Goal: Transaction & Acquisition: Register for event/course

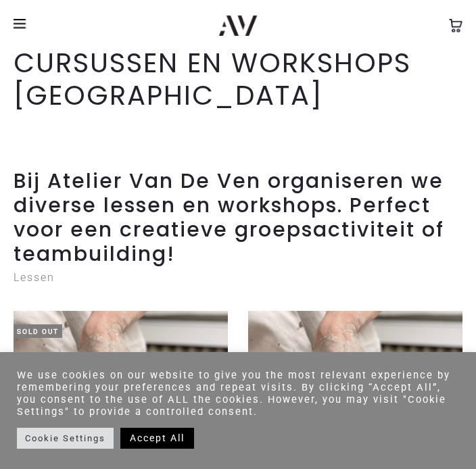
click at [438, 266] on h2 "Bij Atelier Van De Ven organiseren we diverse lessen en workshops. Perfect voor…" at bounding box center [238, 217] width 449 height 97
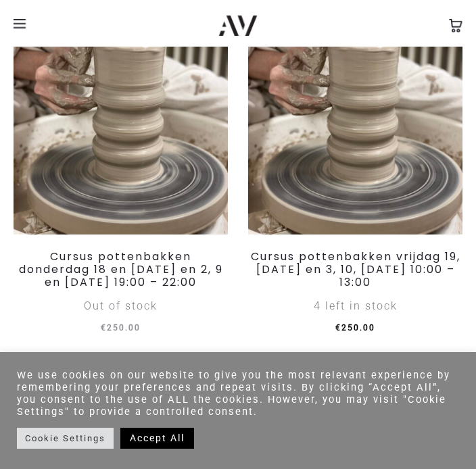
scroll to position [331, 0]
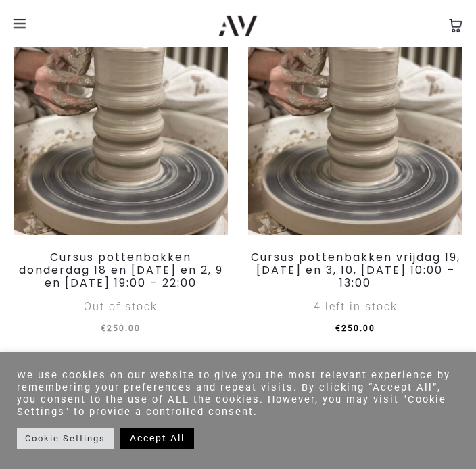
click at [341, 139] on img at bounding box center [355, 108] width 214 height 256
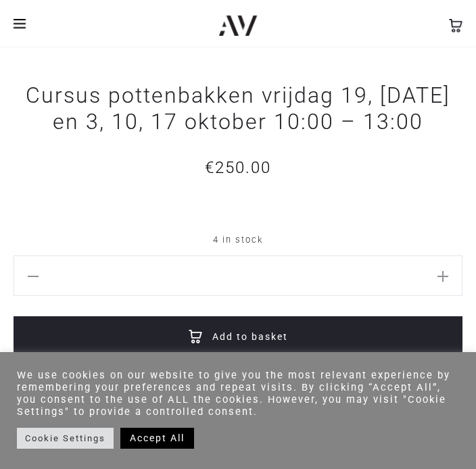
scroll to position [935, 0]
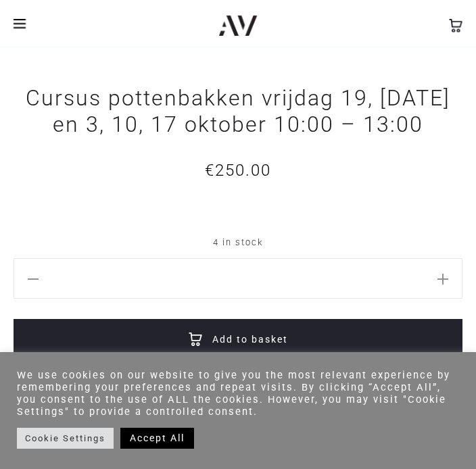
click at [14, 23] on span at bounding box center [20, 23] width 12 height 1
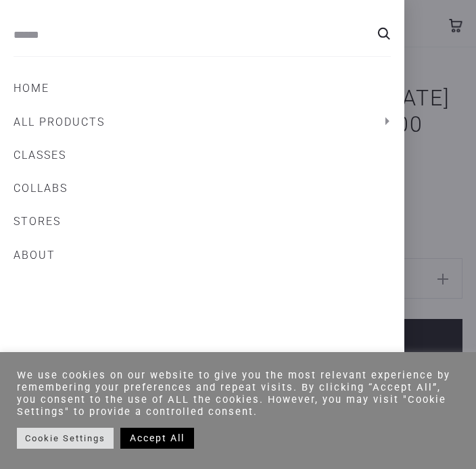
click at [30, 93] on link "Home" at bounding box center [202, 88] width 377 height 23
click at [28, 93] on link "Home" at bounding box center [202, 88] width 377 height 23
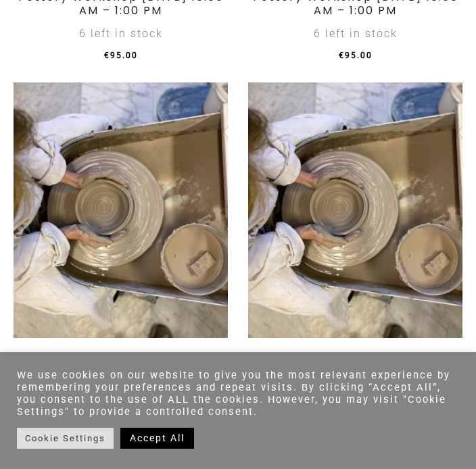
scroll to position [1314, 0]
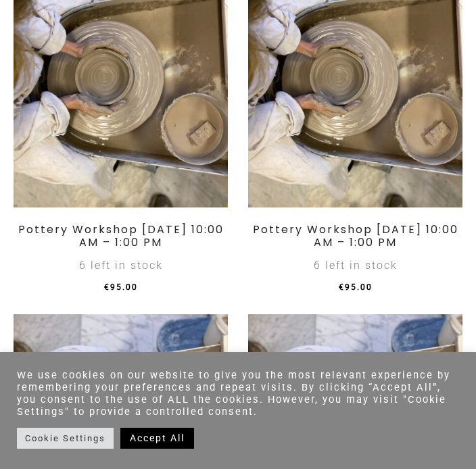
click at [374, 298] on span "€ 95.00" at bounding box center [355, 287] width 214 height 20
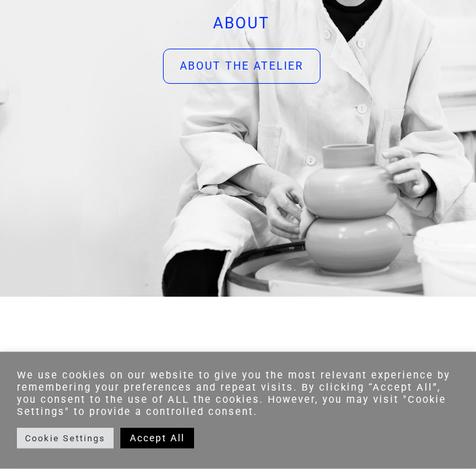
scroll to position [4624, 0]
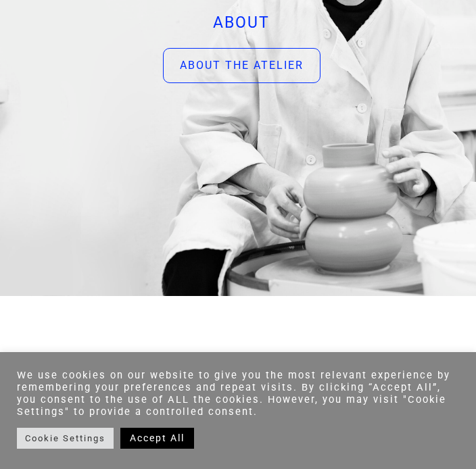
click at [392, 282] on div "ABOUT ABOUT THE ATELIER" at bounding box center [241, 98] width 469 height 384
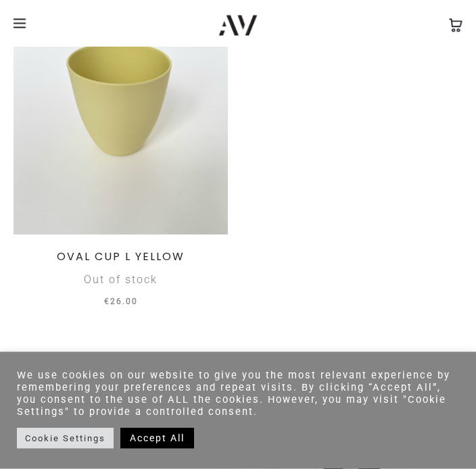
scroll to position [4128, 0]
